Goal: Check status: Check status

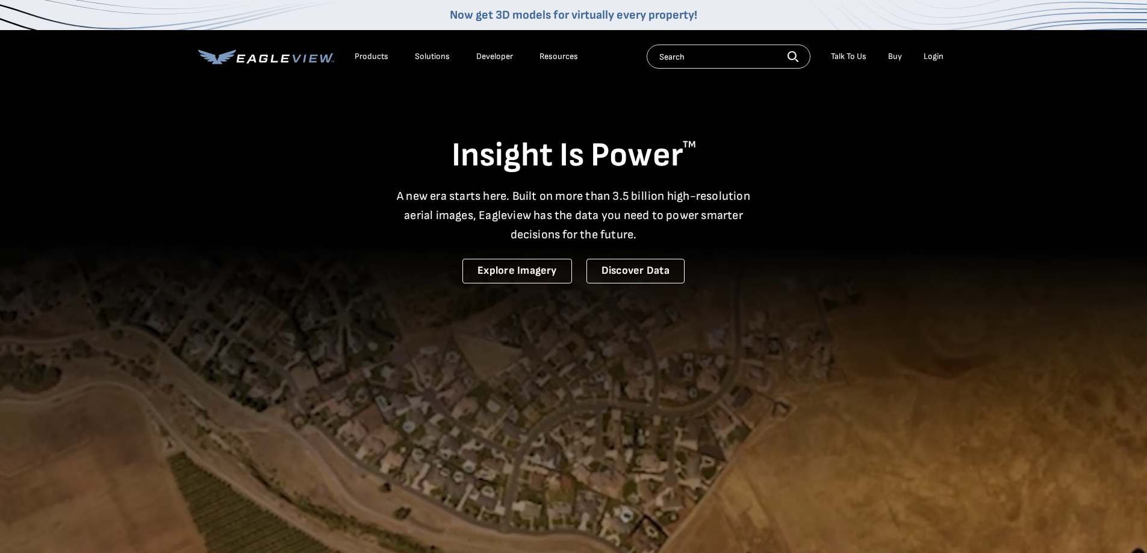
click at [938, 54] on div "Login" at bounding box center [934, 56] width 20 height 11
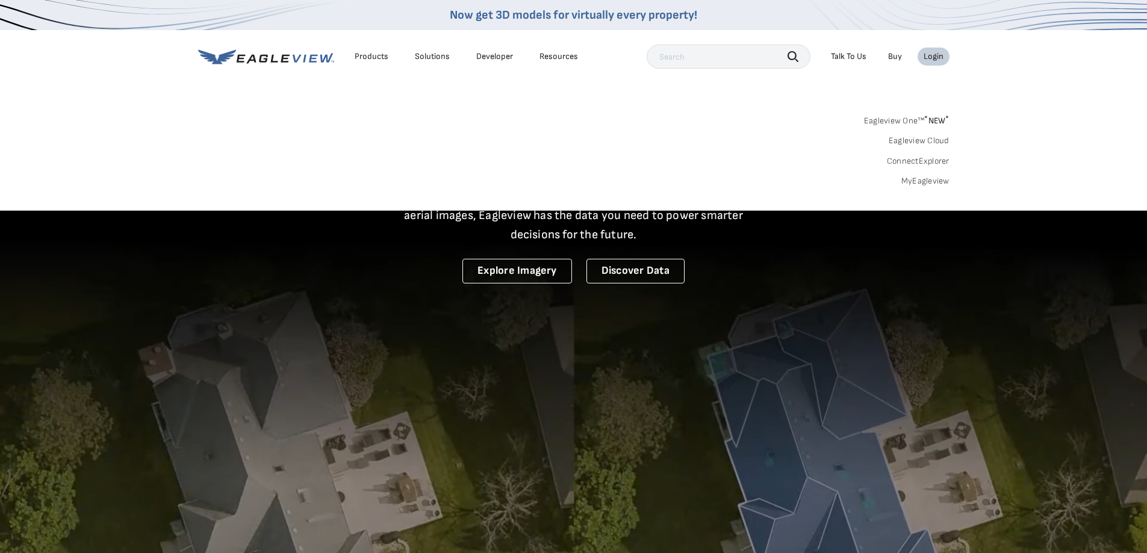
click at [927, 177] on link "MyEagleview" at bounding box center [925, 181] width 48 height 11
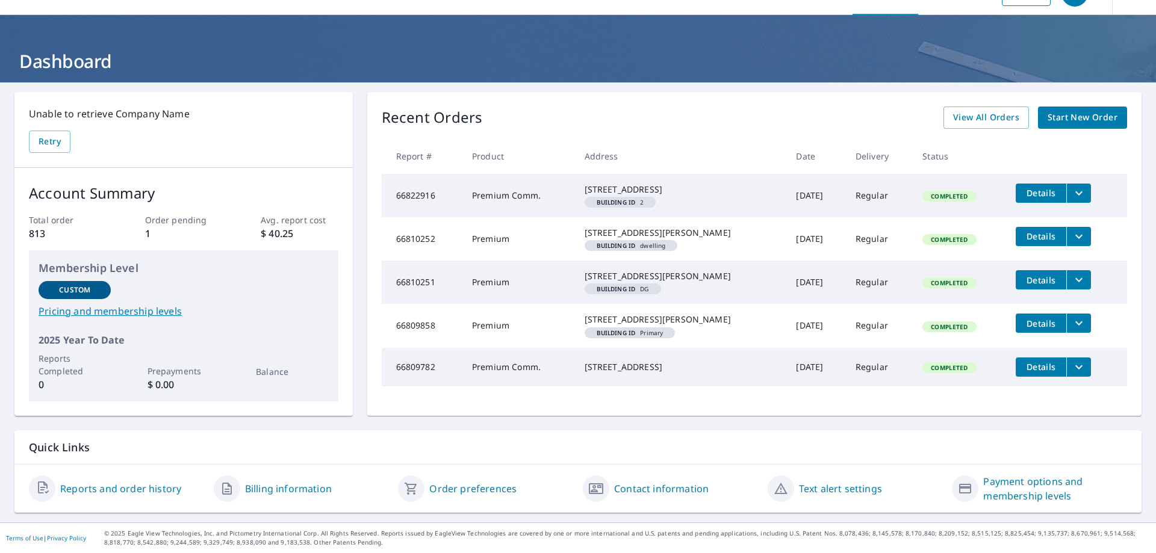
scroll to position [67, 0]
click at [1000, 110] on span "View All Orders" at bounding box center [986, 117] width 66 height 15
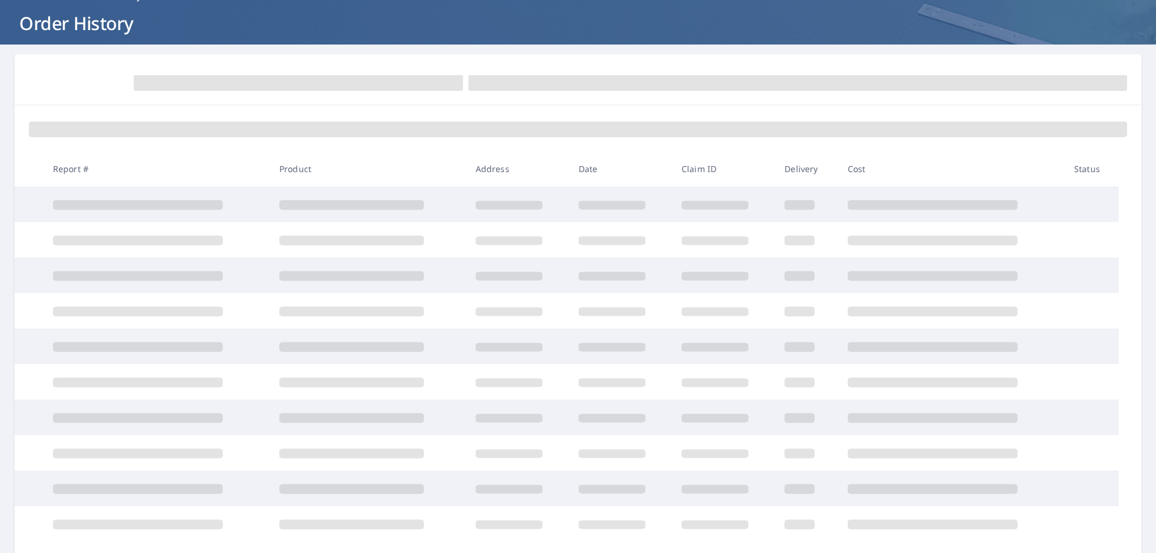
scroll to position [67, 0]
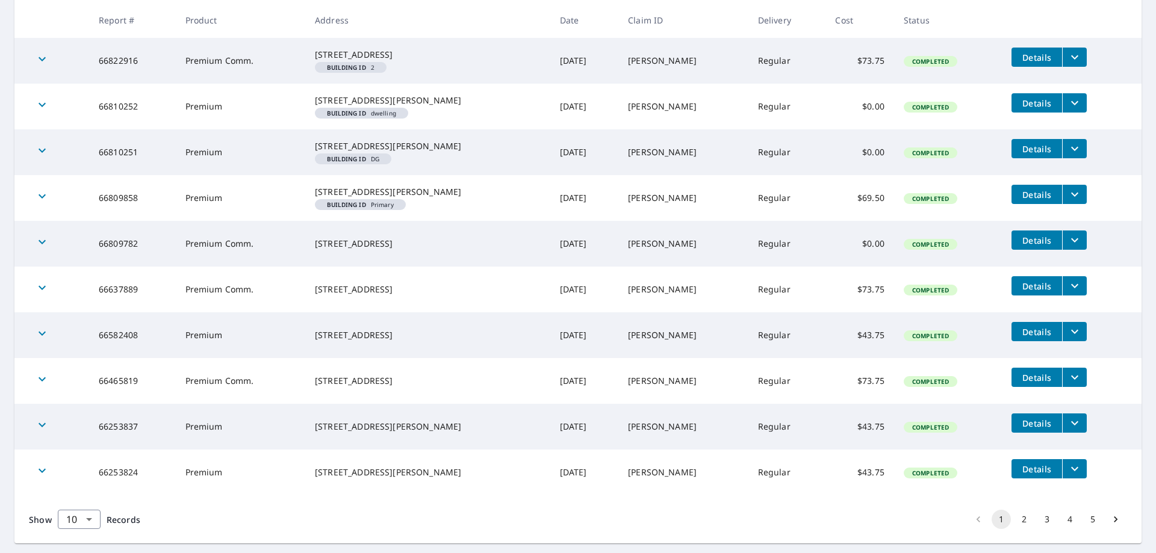
scroll to position [299, 0]
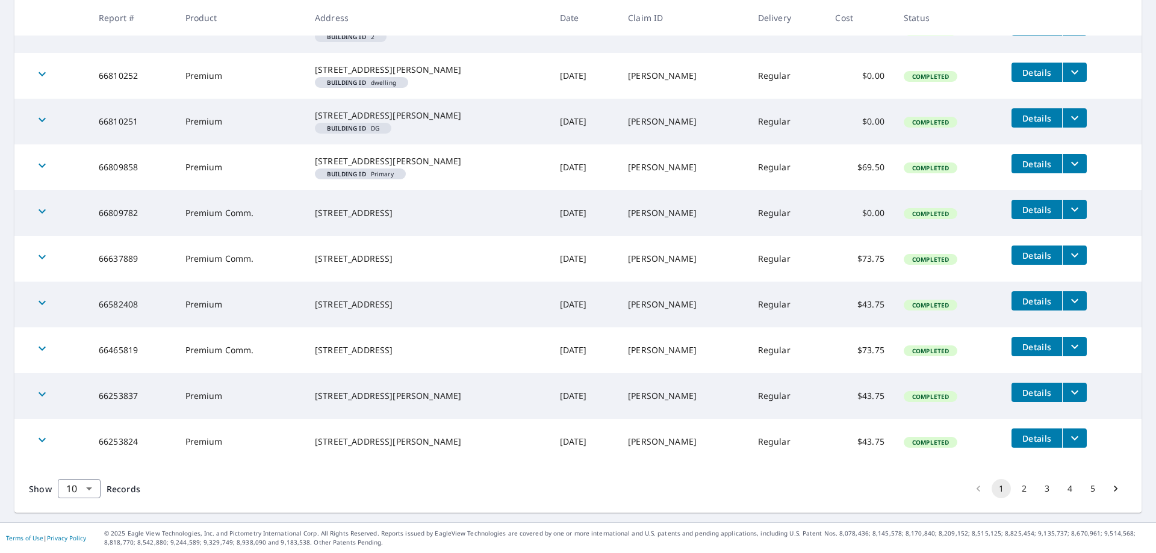
click at [1016, 488] on button "2" at bounding box center [1024, 488] width 19 height 19
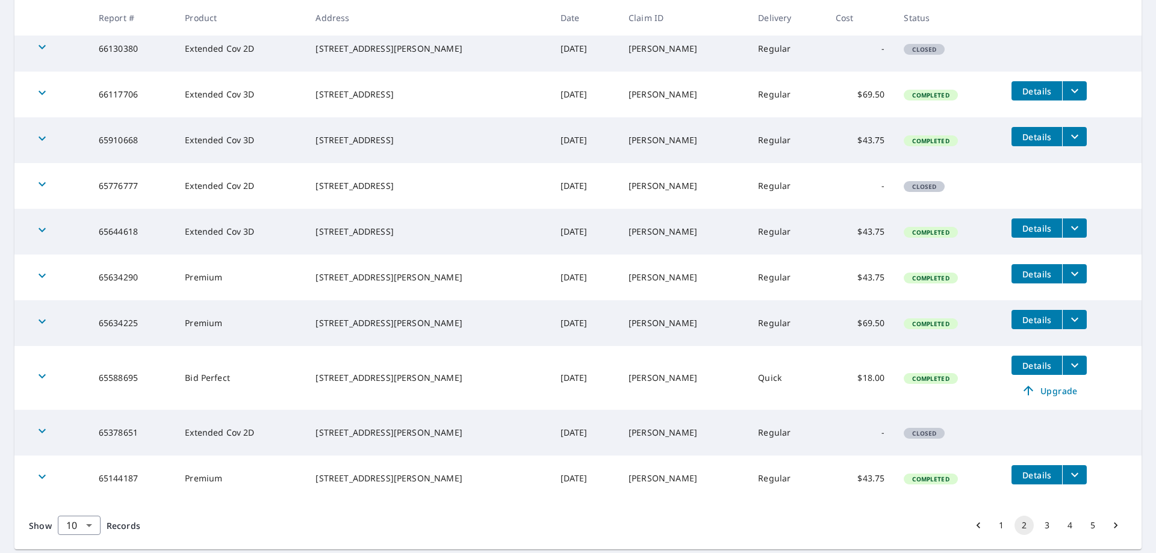
scroll to position [278, 0]
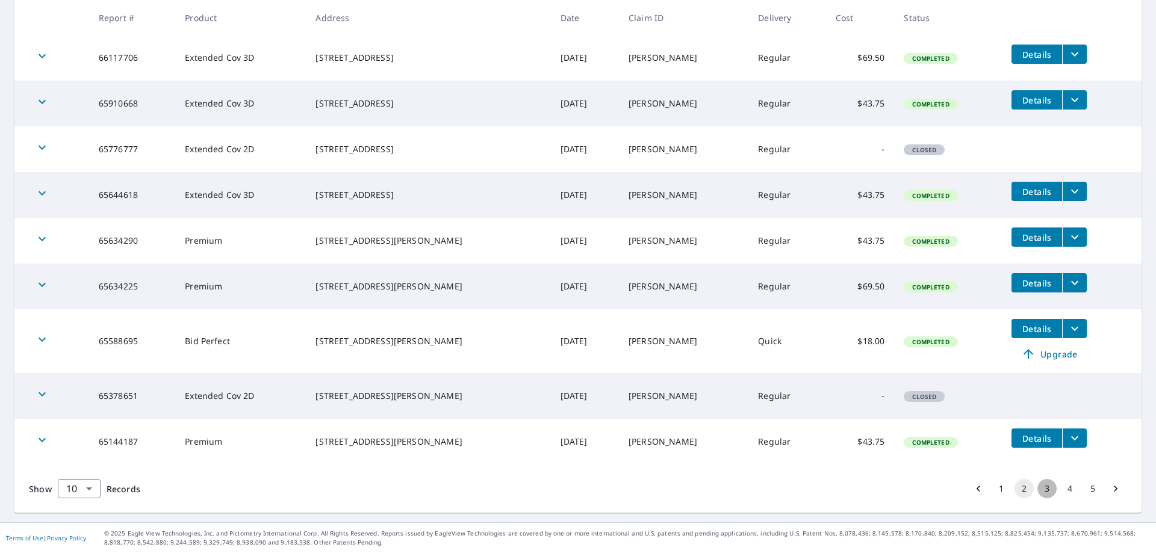
click at [1038, 487] on button "3" at bounding box center [1047, 488] width 19 height 19
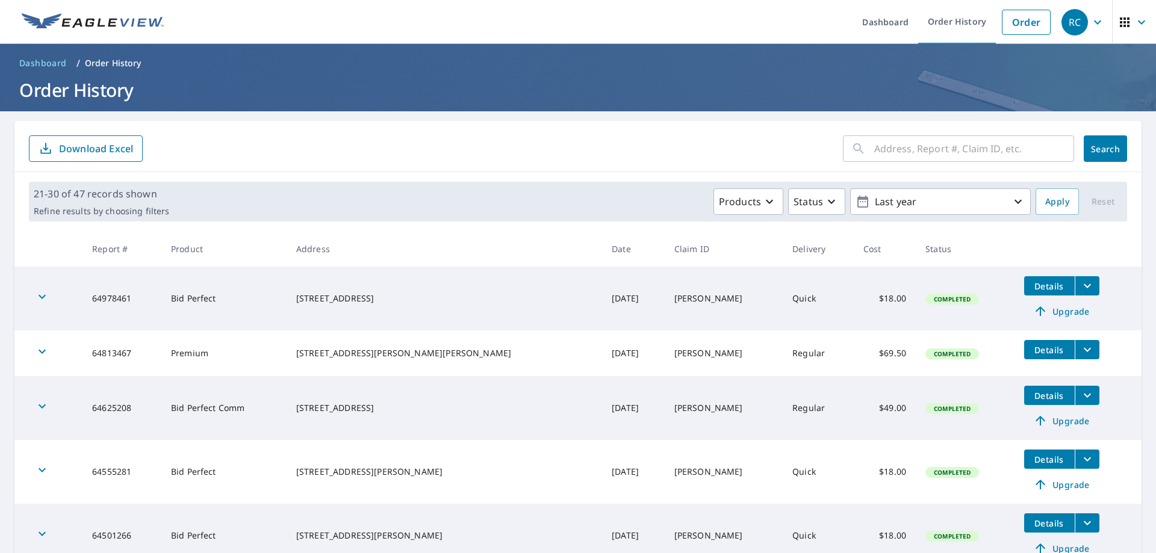
click at [1031, 350] on span "Details" at bounding box center [1049, 349] width 36 height 11
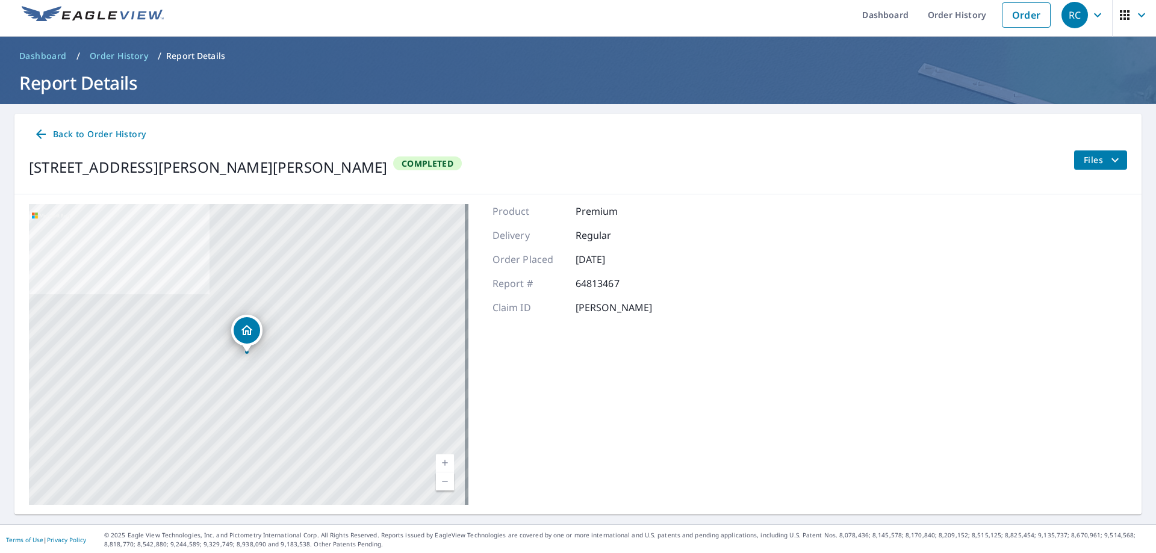
scroll to position [9, 0]
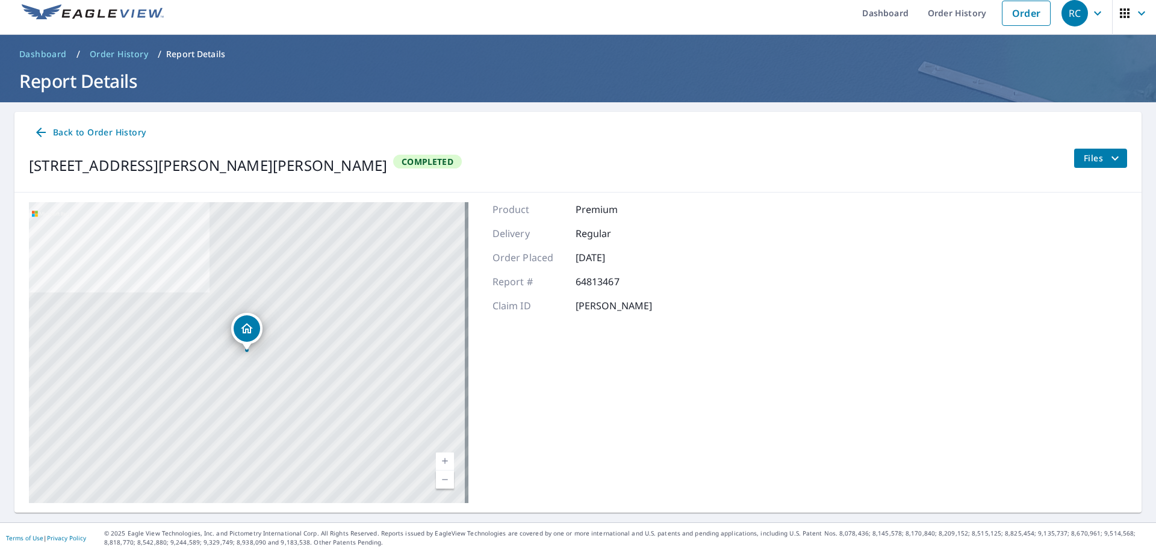
click at [1097, 155] on span "Files" at bounding box center [1103, 158] width 39 height 14
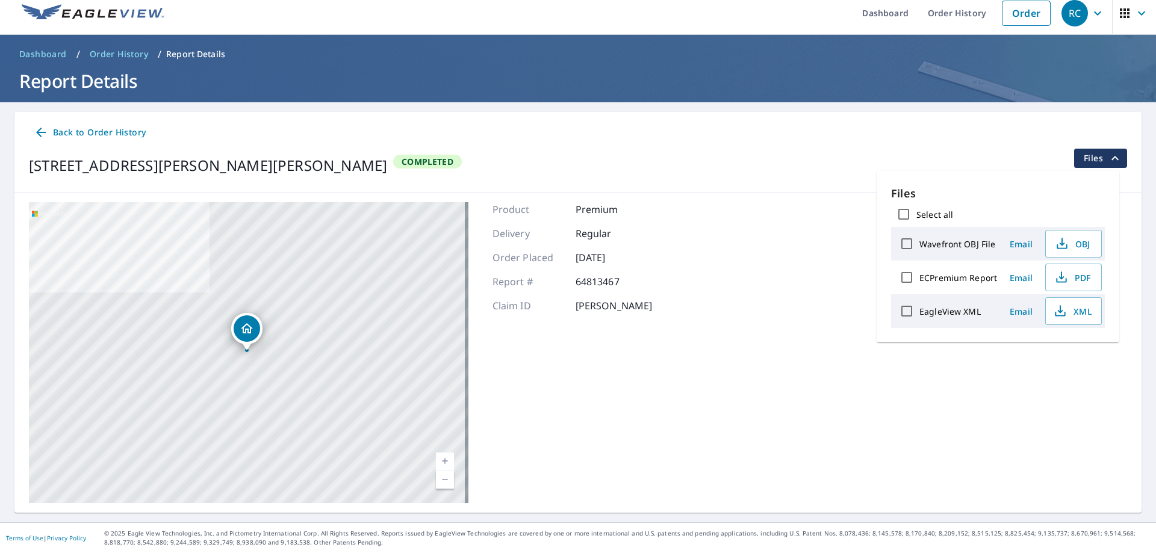
click at [1097, 155] on span "Files" at bounding box center [1103, 158] width 39 height 14
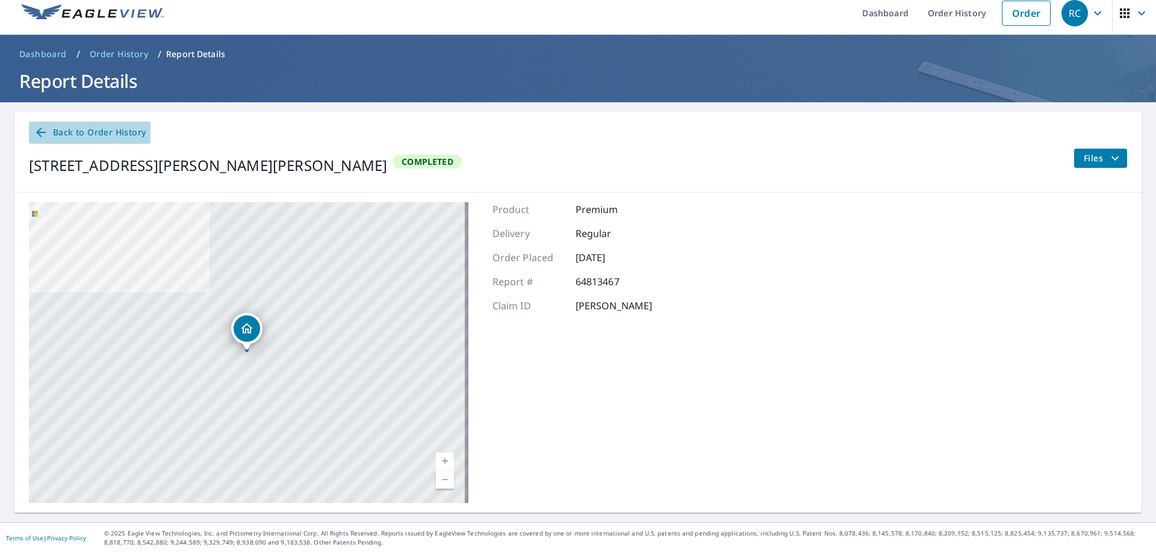
click at [60, 132] on span "Back to Order History" at bounding box center [90, 132] width 112 height 15
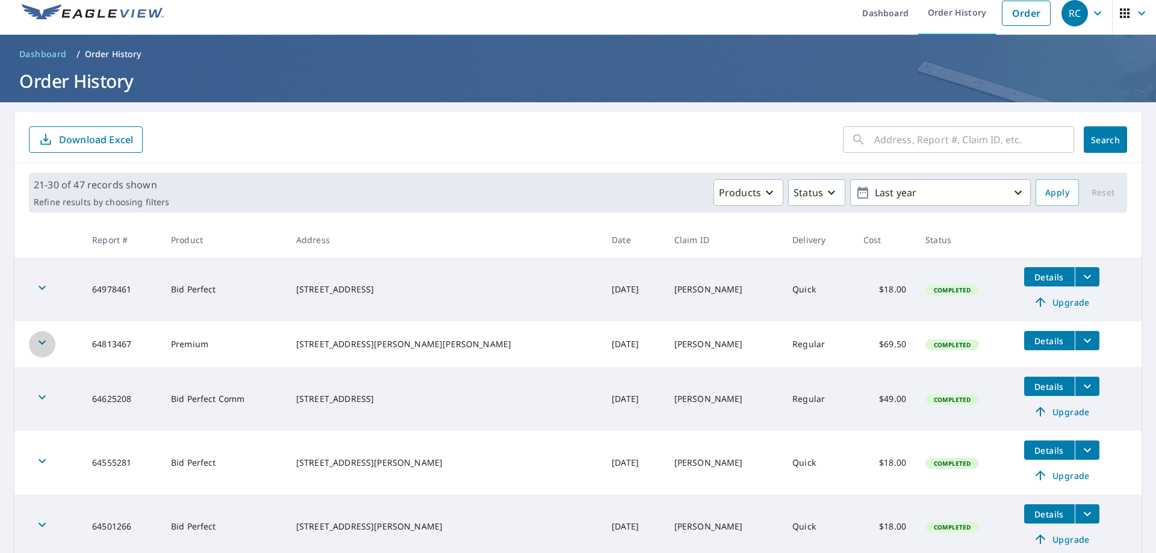
click at [46, 339] on icon "button" at bounding box center [42, 342] width 14 height 14
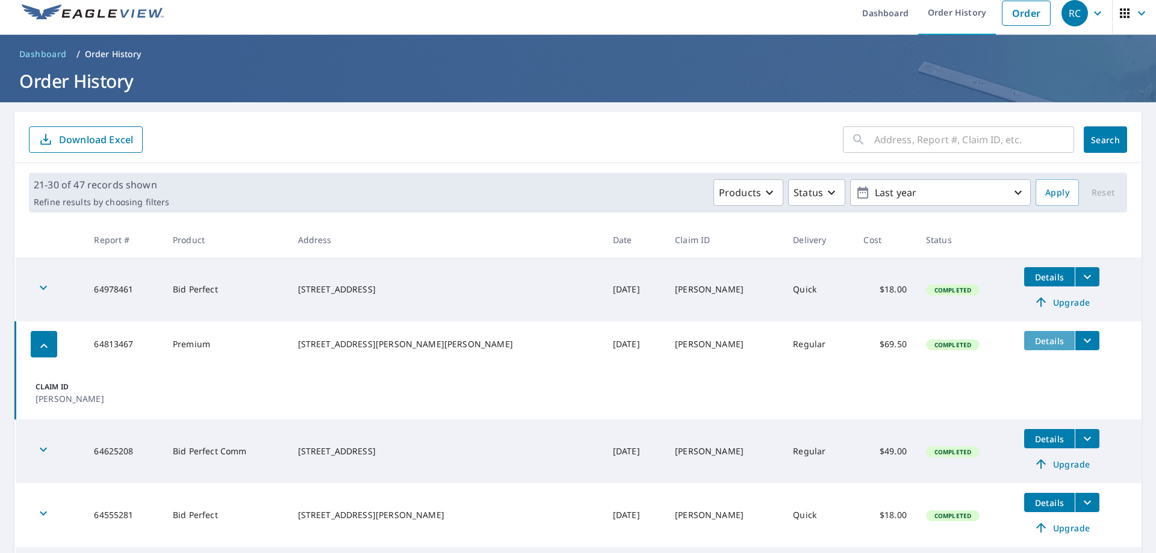
click at [1031, 343] on span "Details" at bounding box center [1049, 340] width 36 height 11
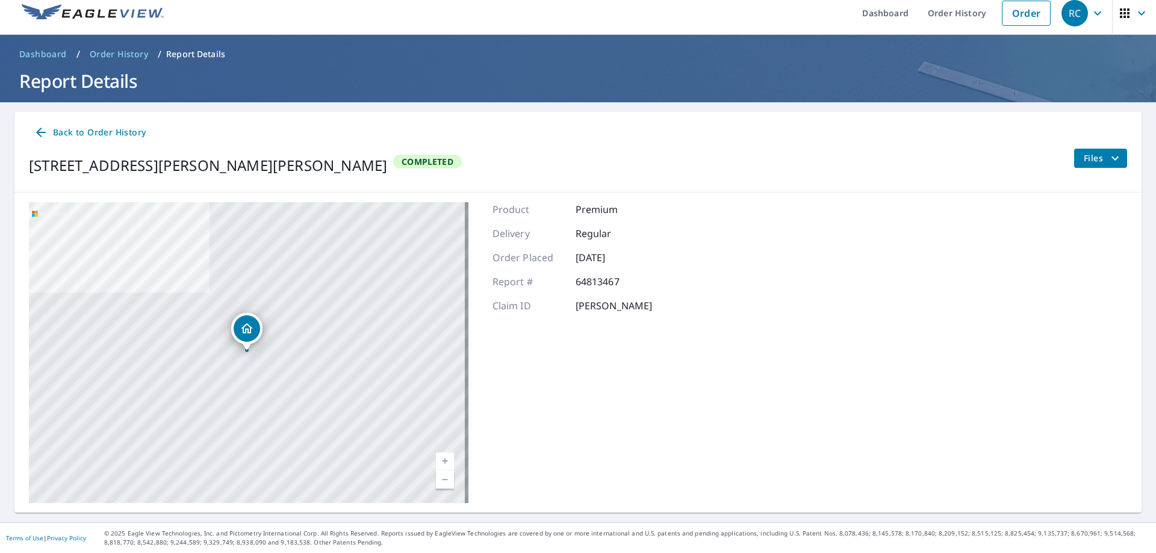
click at [1108, 159] on icon "filesDropdownBtn-64813467" at bounding box center [1115, 158] width 14 height 14
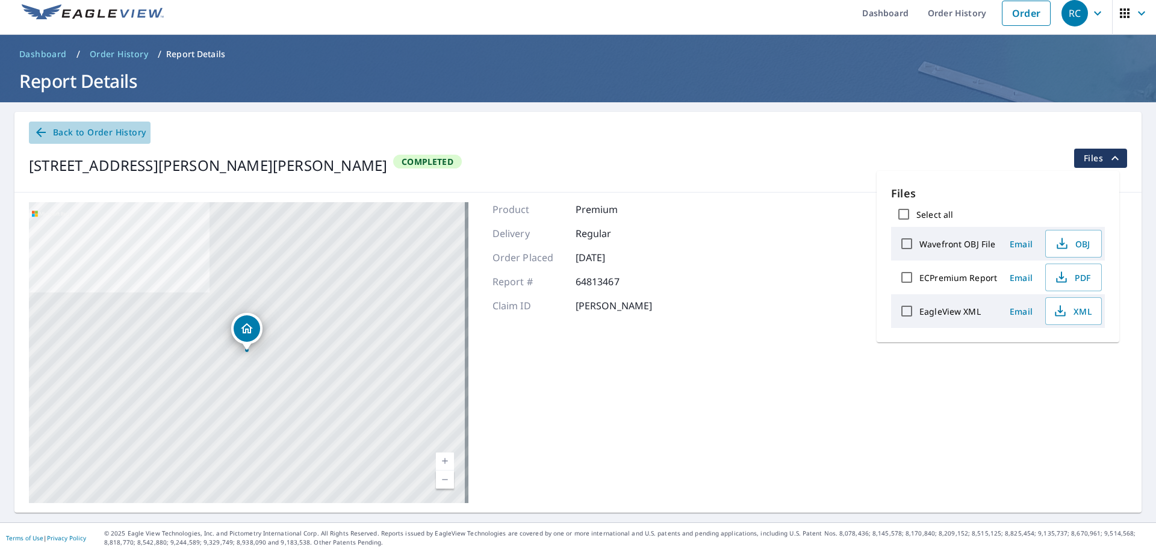
click at [39, 130] on icon at bounding box center [41, 132] width 14 height 14
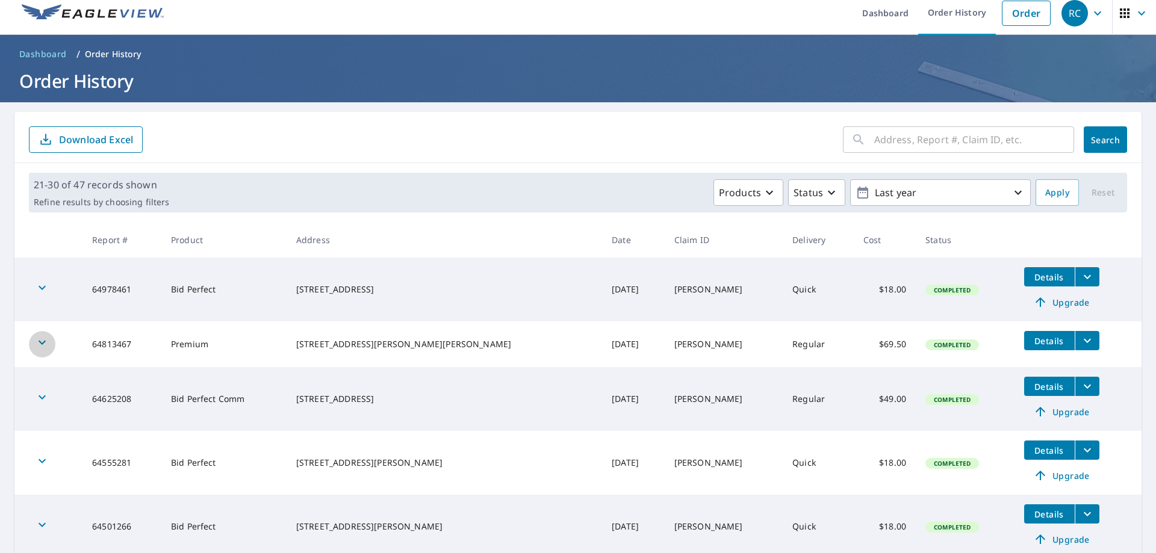
click at [39, 341] on icon "button" at bounding box center [42, 343] width 7 height 4
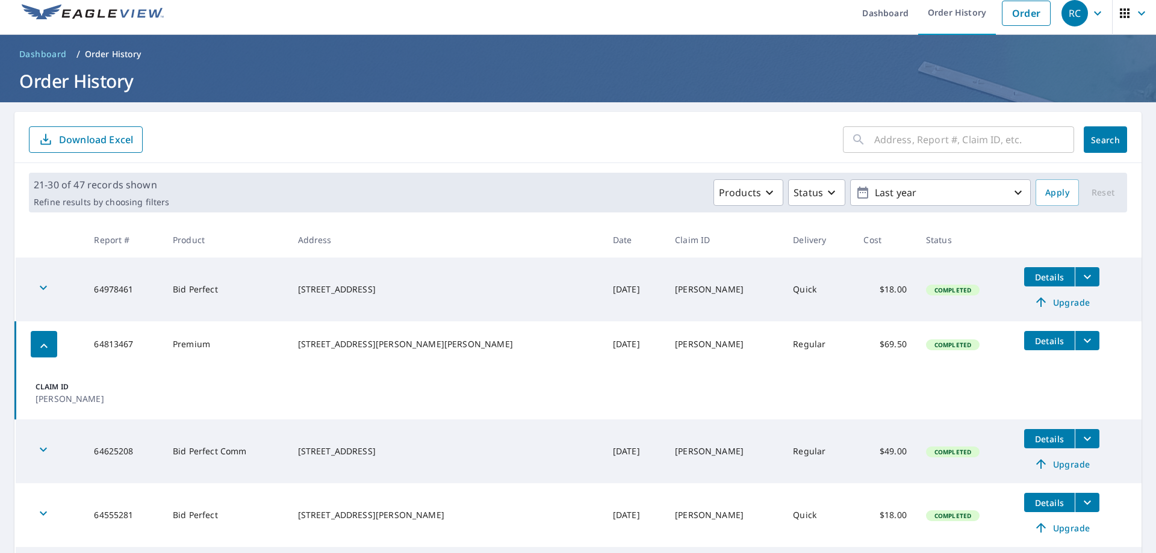
click at [1032, 340] on span "Details" at bounding box center [1049, 340] width 36 height 11
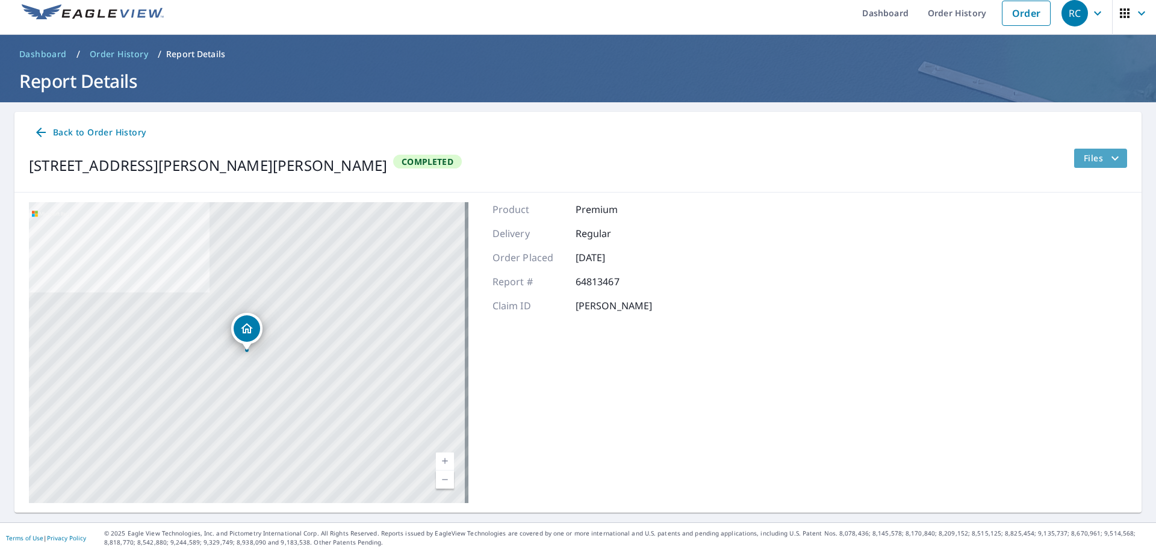
click at [1089, 156] on span "Files" at bounding box center [1103, 158] width 39 height 14
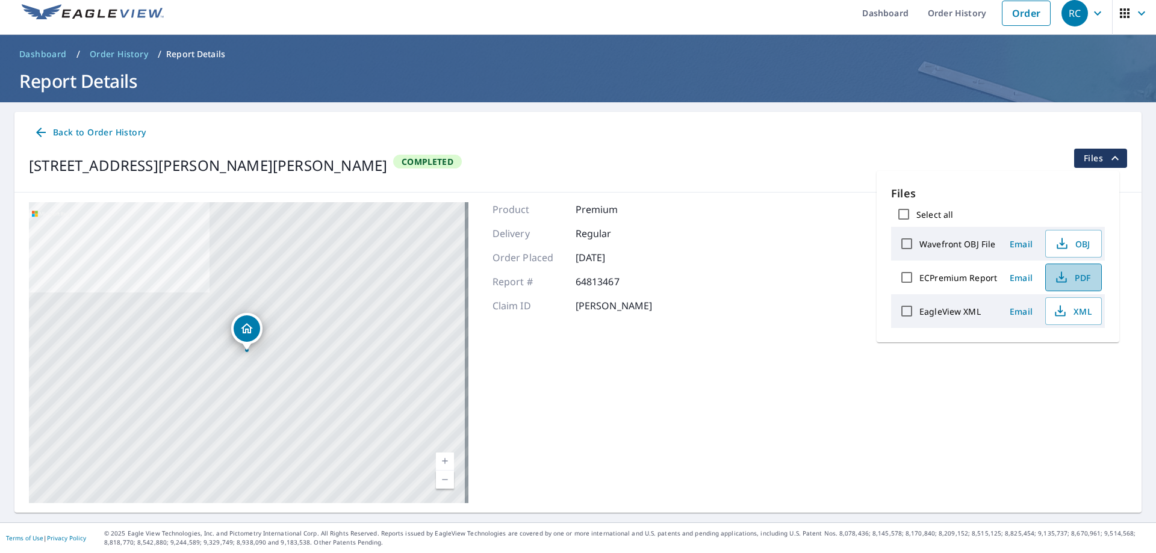
click at [1071, 278] on span "PDF" at bounding box center [1072, 277] width 39 height 14
